Goal: Complete application form

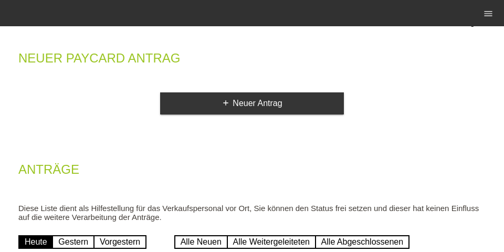
scroll to position [34, 0]
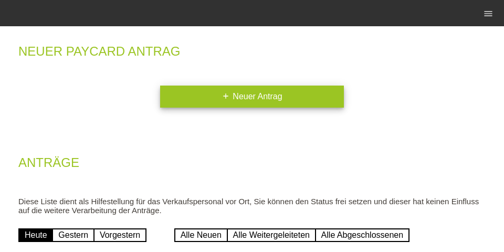
click at [254, 95] on link "add Neuer Antrag" at bounding box center [252, 97] width 184 height 22
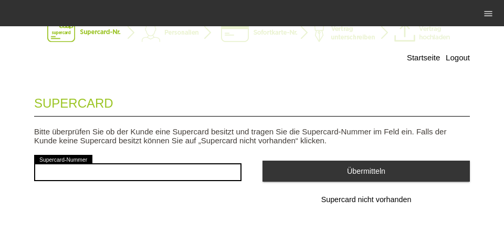
scroll to position [34, 0]
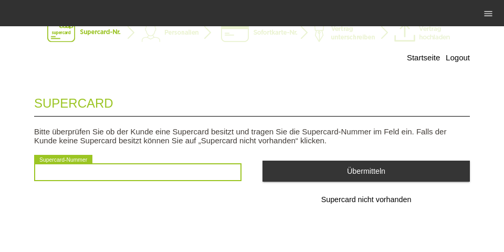
click at [171, 163] on input "text" at bounding box center [137, 172] width 207 height 18
type input "2501051529345"
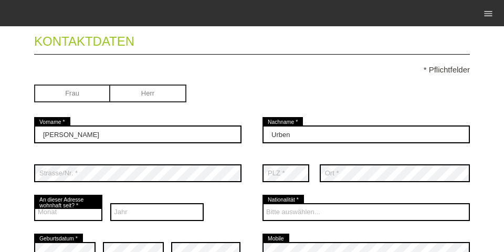
scroll to position [34, 0]
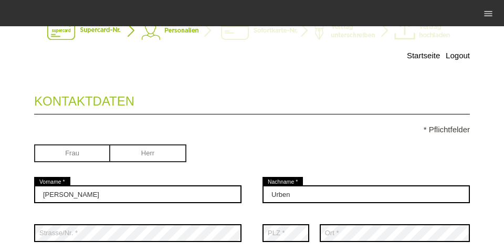
click at [77, 156] on input "radio" at bounding box center [72, 152] width 76 height 16
radio input "true"
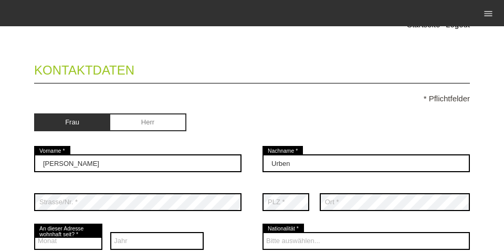
scroll to position [101, 0]
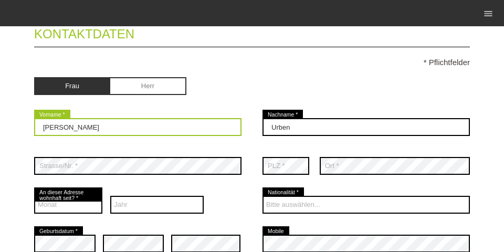
click at [158, 124] on input "Pascal" at bounding box center [137, 127] width 207 height 18
type input "Alexandra"
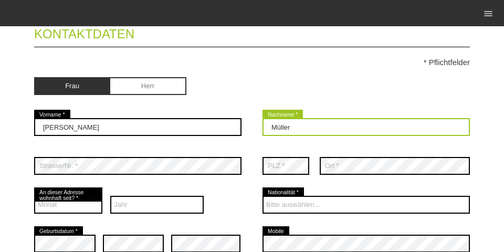
type input "Müller"
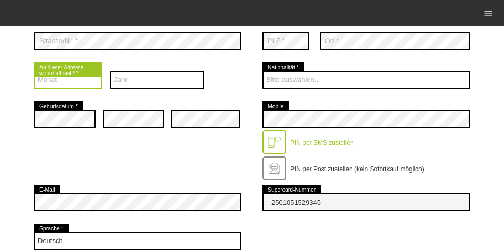
scroll to position [215, 0]
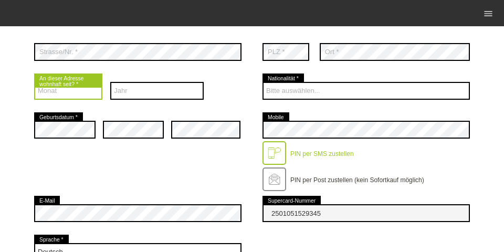
click at [84, 90] on select "Monat 01 02 03 04 05 06 07 08 09 10 11 12" at bounding box center [68, 91] width 68 height 18
select select "01"
click at [34, 82] on select "Monat 01 02 03 04 05 06 07 08 09 10 11 12" at bounding box center [68, 91] width 68 height 18
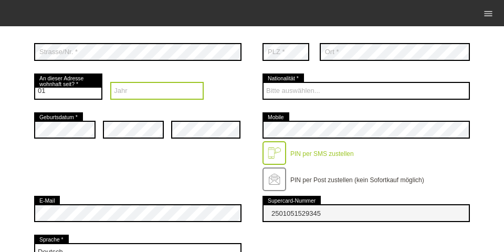
click at [161, 90] on select "Jahr 2025 2024 2023 2022 2021 2020 2019 2018 2017 2016" at bounding box center [156, 91] width 93 height 18
select select "1998"
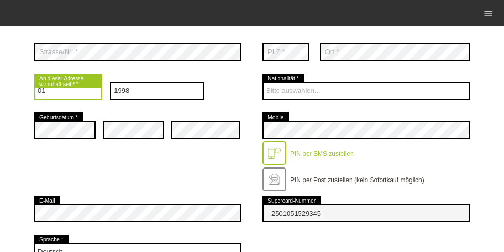
click at [59, 99] on select "Monat 01 02 03 04 05 06 07 08 09 10 11 12" at bounding box center [68, 91] width 68 height 18
click at [34, 82] on select "Monat 01 02 03 04 05 06 07 08 09 10 11 12" at bounding box center [68, 91] width 68 height 18
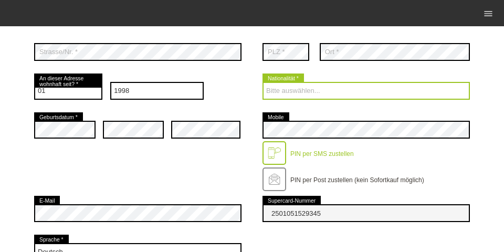
click at [279, 90] on select "Bitte auswählen... Schweiz Deutschland Liechtenstein Österreich ------------ Af…" at bounding box center [366, 91] width 207 height 18
select select "CH"
click at [263, 82] on select "Bitte auswählen... Schweiz Deutschland Liechtenstein Österreich ------------ Af…" at bounding box center [366, 91] width 207 height 18
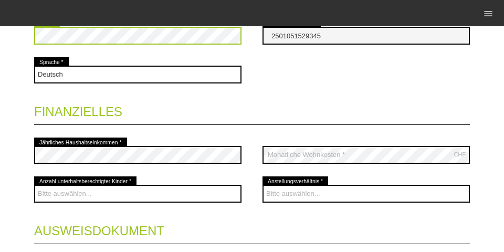
scroll to position [426, 0]
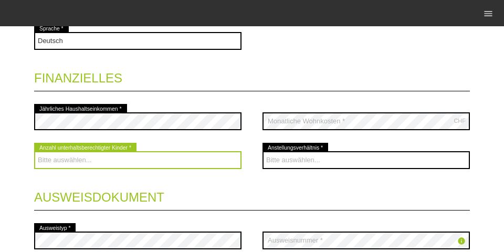
click at [237, 159] on select "Bitte auswählen... 0 1 2 3 4 5 6 7 8 9" at bounding box center [137, 160] width 207 height 18
select select "0"
click at [34, 152] on select "Bitte auswählen... 0 1 2 3 4 5 6 7 8 9" at bounding box center [137, 160] width 207 height 18
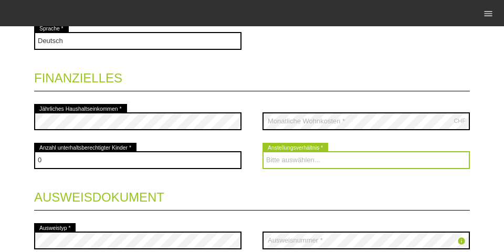
click at [291, 165] on select "Bitte auswählen... Unbefristet Befristet Lehrling/Student Pensioniert Nicht arb…" at bounding box center [366, 160] width 207 height 18
select select "UNLIMITED"
click at [263, 152] on select "Bitte auswählen... Unbefristet Befristet Lehrling/Student Pensioniert Nicht arb…" at bounding box center [366, 160] width 207 height 18
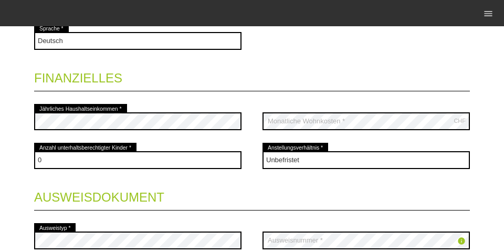
click at [191, 107] on div "error Jährliches Haushaltseinkommen *" at bounding box center [137, 121] width 207 height 39
click at [234, 87] on legend "Finanzielles" at bounding box center [252, 75] width 436 height 31
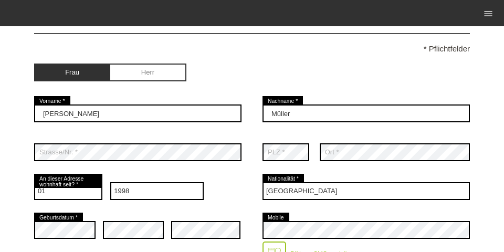
scroll to position [126, 0]
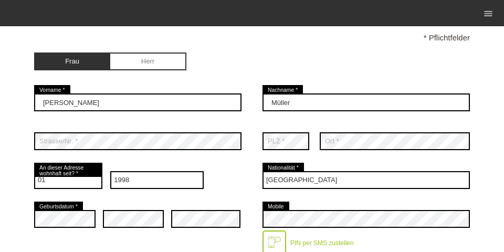
click at [258, 162] on div "Monat 01 02 03 04 05 06 07 08 09 10 11 12 error Jahr 2025 2024 2023" at bounding box center [252, 180] width 436 height 39
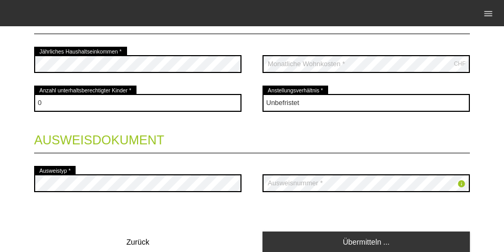
scroll to position [496, 0]
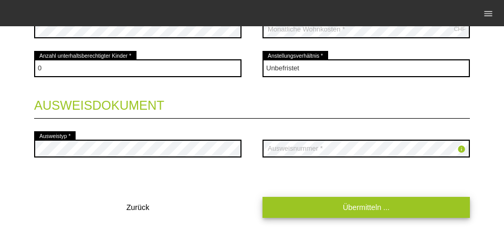
scroll to position [529, 0]
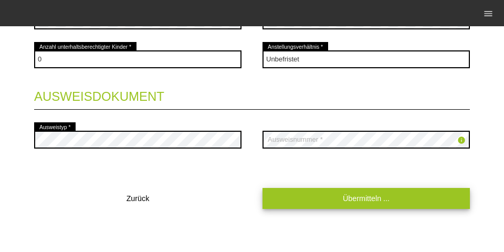
click at [321, 196] on link "Übermitteln ..." at bounding box center [366, 198] width 207 height 20
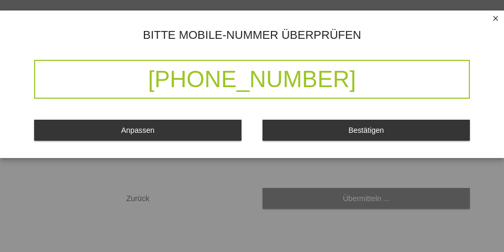
drag, startPoint x: 352, startPoint y: 85, endPoint x: 79, endPoint y: 86, distance: 273.0
click at [79, 86] on div "+41 79 956 06 08" at bounding box center [252, 79] width 436 height 39
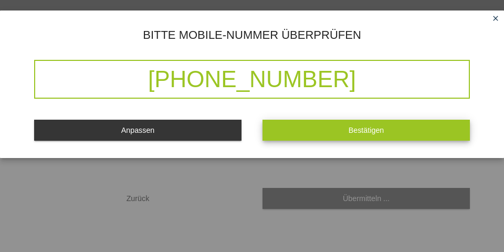
click at [309, 129] on button "Bestätigen" at bounding box center [366, 130] width 207 height 20
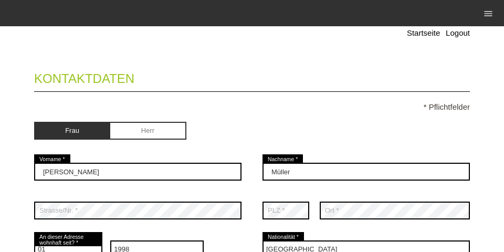
scroll to position [0, 0]
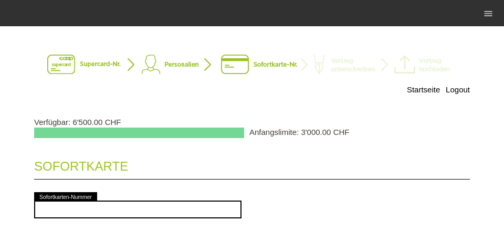
click at [230, 199] on div "error Sofortkarten-Nummer" at bounding box center [137, 209] width 207 height 39
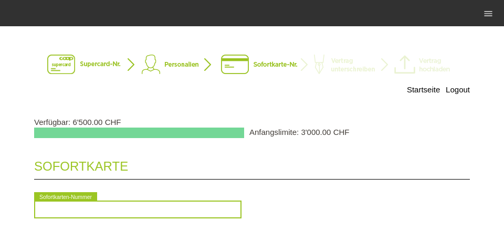
click at [221, 213] on input "text" at bounding box center [137, 210] width 207 height 18
type input "2090111956301"
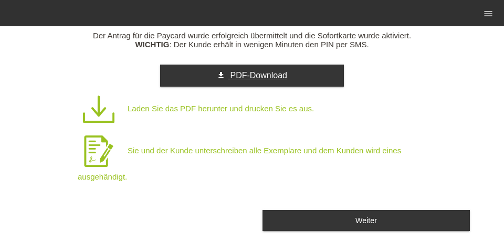
click at [269, 68] on link "get_app PDF-Download" at bounding box center [252, 76] width 184 height 22
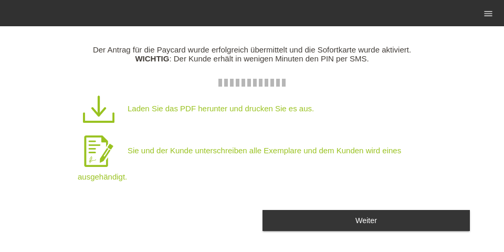
scroll to position [97, 0]
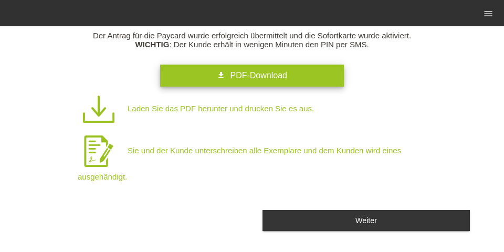
click at [301, 80] on link "get_app PDF-Download" at bounding box center [252, 76] width 184 height 22
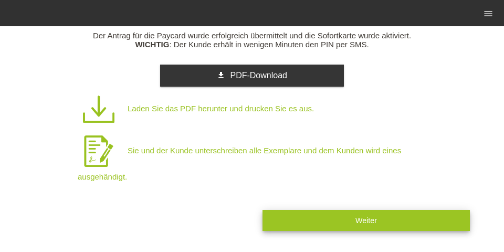
click at [407, 221] on button "Weiter" at bounding box center [366, 220] width 207 height 20
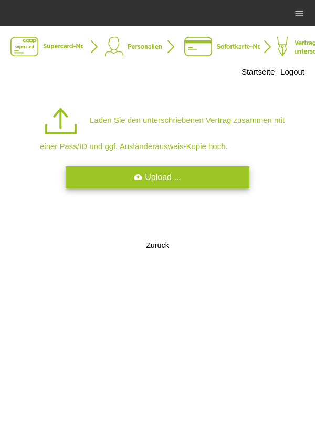
click at [85, 167] on link "cloud_upload Upload ..." at bounding box center [158, 177] width 184 height 22
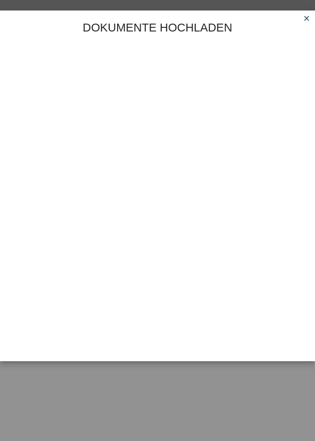
click at [302, 23] on link "close" at bounding box center [307, 19] width 14 height 12
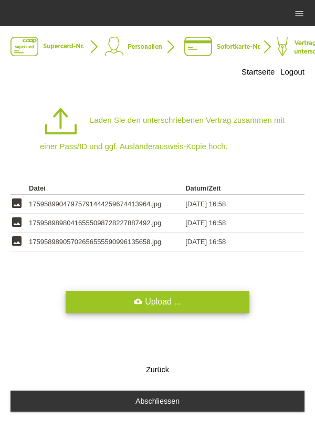
click at [225, 306] on link "cloud_upload Upload ..." at bounding box center [158, 302] width 184 height 22
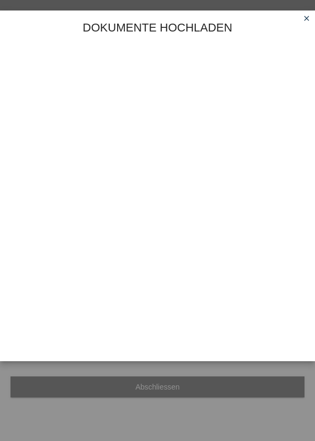
click at [307, 18] on icon "close" at bounding box center [306, 18] width 8 height 8
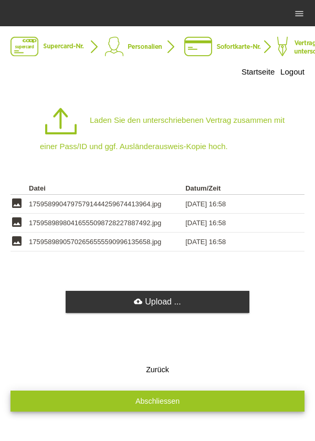
click at [253, 402] on button "Abschliessen" at bounding box center [158, 401] width 294 height 20
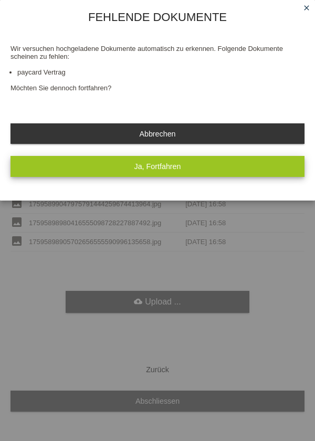
click at [268, 166] on button "Ja, Fortfahren" at bounding box center [158, 166] width 294 height 20
